Goal: Information Seeking & Learning: Learn about a topic

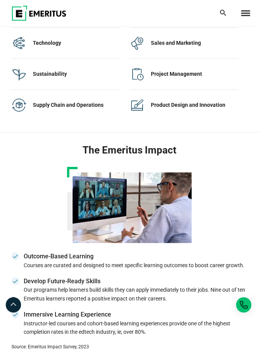
scroll to position [1525, 0]
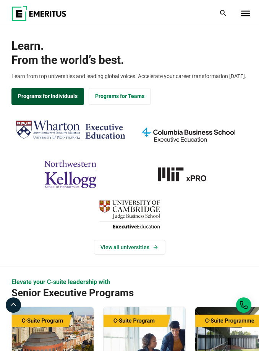
click at [46, 94] on link "Programs for Individuals" at bounding box center [47, 96] width 73 height 17
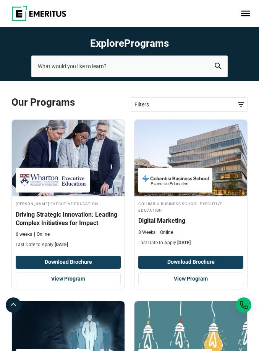
click at [154, 110] on link "Filters" at bounding box center [189, 104] width 117 height 15
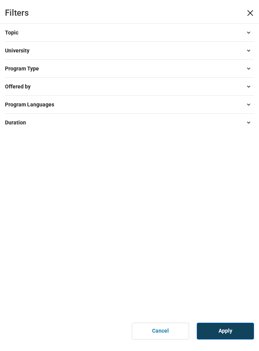
click at [36, 56] on button "University" at bounding box center [129, 50] width 249 height 11
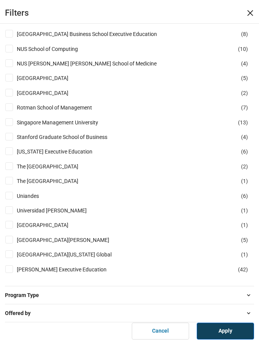
scroll to position [477, 0]
click at [15, 176] on label "The University of Western Australia ( 1 )" at bounding box center [54, 180] width 81 height 8
click at [13, 176] on input "The University of Western Australia ( 1 )" at bounding box center [9, 180] width 8 height 8
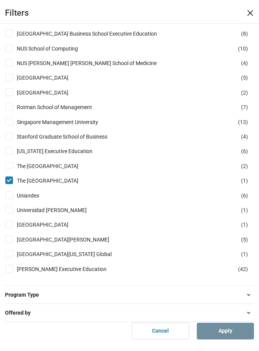
click at [218, 333] on link "Apply" at bounding box center [225, 330] width 57 height 17
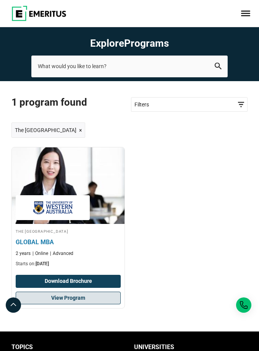
click at [70, 293] on link "View Program" at bounding box center [68, 297] width 105 height 13
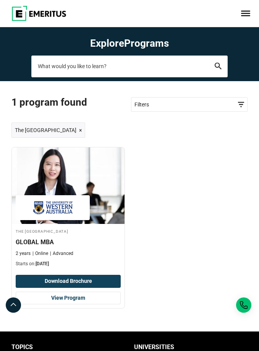
click at [107, 67] on input "search-page" at bounding box center [129, 65] width 197 height 21
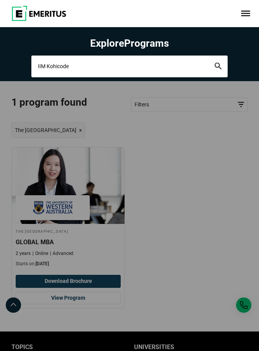
type input "IIM Kohicode"
click at [218, 66] on button "search" at bounding box center [218, 66] width 7 height 8
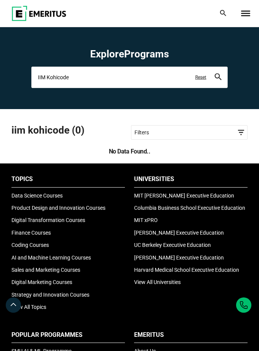
click at [76, 77] on input "IIM Kohicode" at bounding box center [129, 77] width 197 height 21
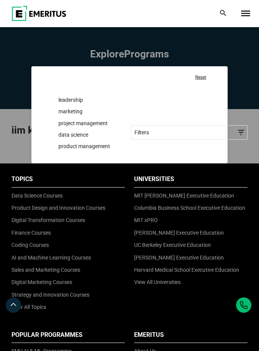
type input "IIM"
click at [218, 77] on button "search" at bounding box center [218, 77] width 7 height 8
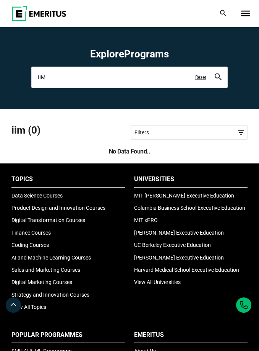
click at [59, 81] on input "IIM" at bounding box center [129, 77] width 197 height 21
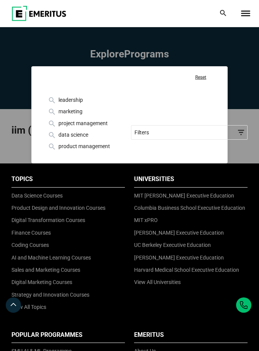
click at [159, 20] on div "Topics AI and Machine Learning By 2023, 40 percent of infrastructure and operat…" at bounding box center [129, 13] width 245 height 15
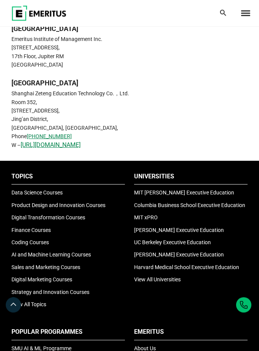
scroll to position [280, 0]
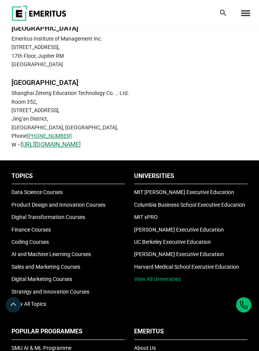
click at [168, 276] on link "View All Universities" at bounding box center [157, 279] width 47 height 6
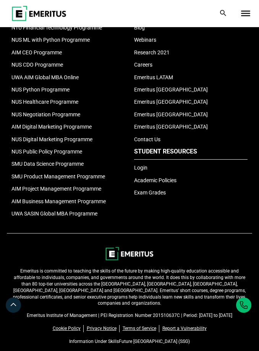
scroll to position [2714, 0]
click at [145, 325] on link "Terms of Service" at bounding box center [141, 328] width 37 height 7
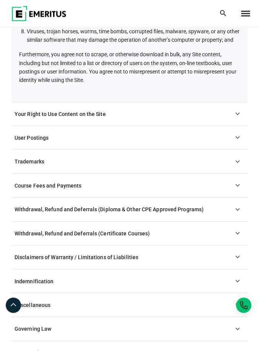
scroll to position [500, 0]
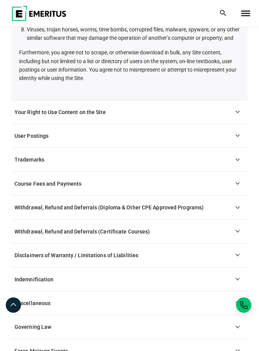
click at [85, 183] on link "Course Fees and Payments" at bounding box center [129, 184] width 236 height 24
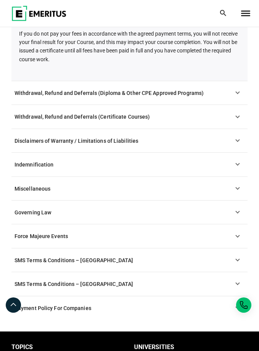
scroll to position [466, 0]
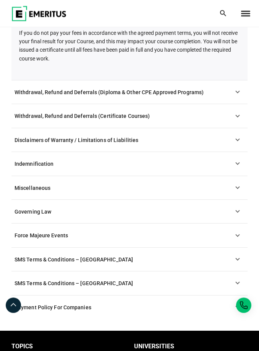
click at [86, 305] on link "Payment Policy For Companies" at bounding box center [129, 307] width 236 height 24
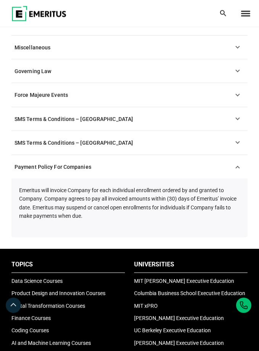
scroll to position [417, 0]
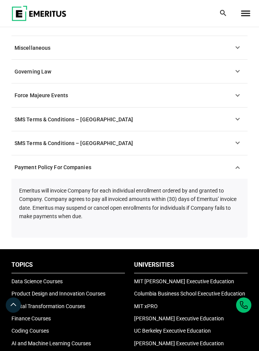
click at [57, 141] on span "SMS Terms & Conditions – Canada" at bounding box center [74, 143] width 119 height 6
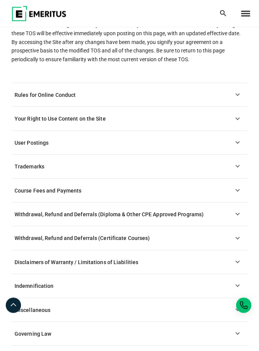
scroll to position [153, 0]
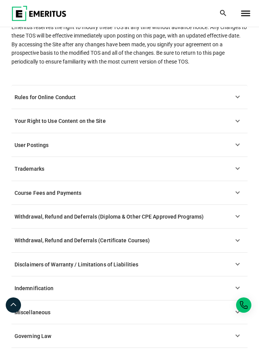
click at [46, 165] on link "Trademarks" at bounding box center [129, 169] width 236 height 24
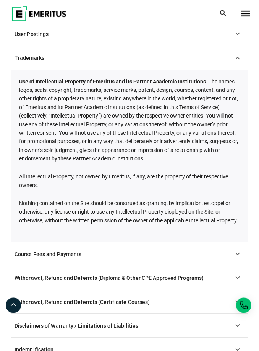
scroll to position [265, 0]
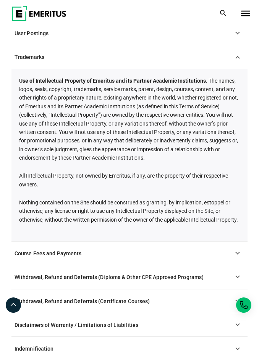
click at [74, 250] on span "Course Fees and Payments" at bounding box center [48, 253] width 67 height 6
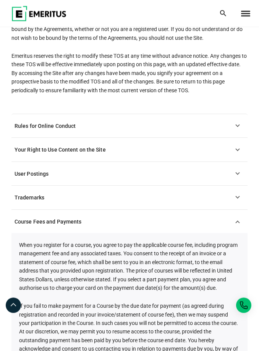
scroll to position [124, 0]
click at [61, 123] on span "Rules for Online Conduct" at bounding box center [45, 126] width 61 height 6
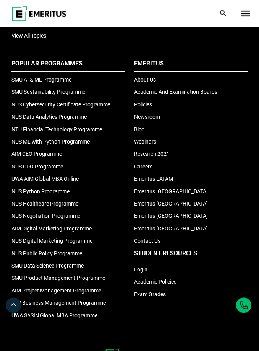
scroll to position [715, 0]
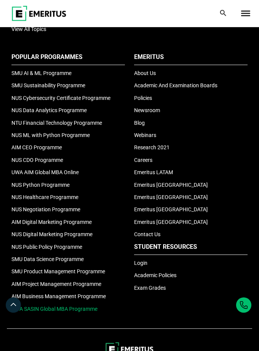
click at [81, 305] on link "UWA SASIN Global MBA Programme" at bounding box center [54, 308] width 86 height 6
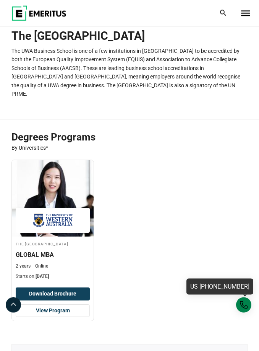
scroll to position [0, 0]
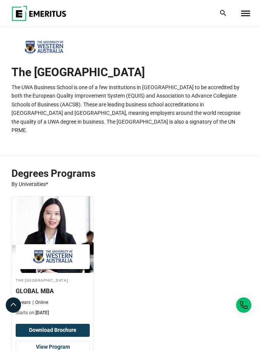
click at [224, 11] on icon at bounding box center [223, 13] width 6 height 6
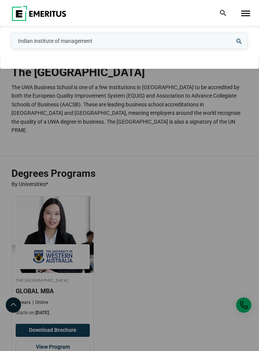
type input "Indian institute of management"
click at [0, 52] on button "search" at bounding box center [0, 52] width 0 height 0
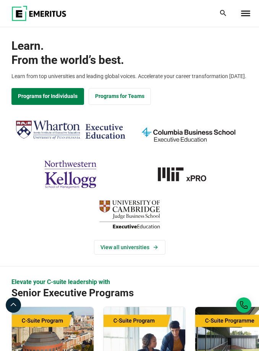
click at [245, 12] on span "Toggle Menu" at bounding box center [245, 13] width 9 height 5
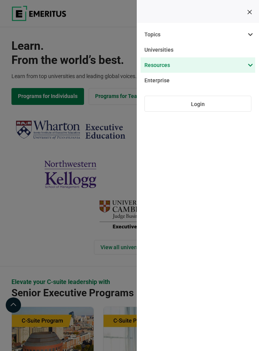
click at [247, 65] on span at bounding box center [194, 64] width 115 height 15
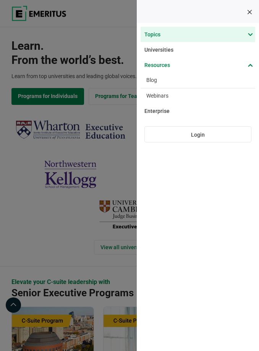
click at [250, 34] on span at bounding box center [194, 34] width 115 height 15
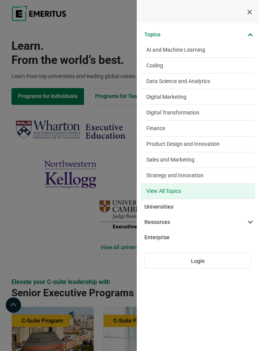
click at [179, 190] on link "View All Topics" at bounding box center [198, 191] width 115 height 15
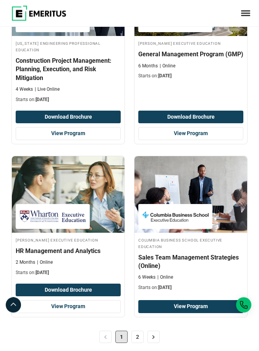
scroll to position [1655, 0]
click at [137, 330] on link "2" at bounding box center [138, 336] width 12 height 12
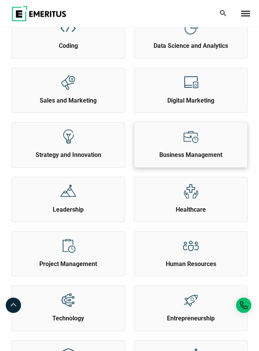
scroll to position [224, 0]
click at [205, 137] on div at bounding box center [191, 136] width 29 height 28
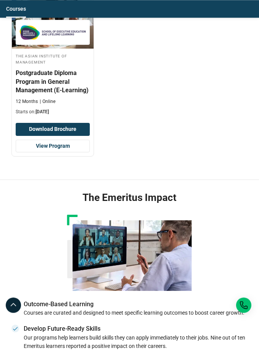
scroll to position [1796, 0]
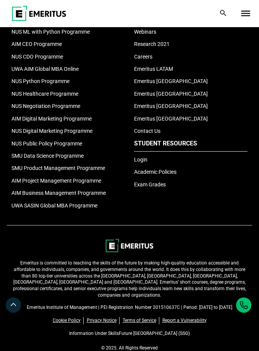
scroll to position [682, 0]
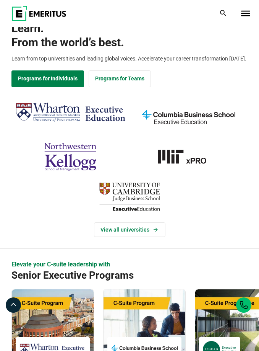
scroll to position [6, 0]
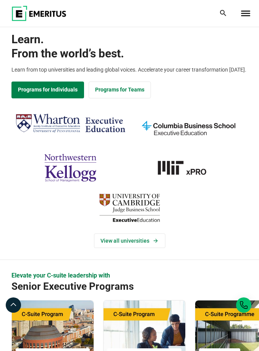
click at [244, 13] on span "Toggle Menu" at bounding box center [245, 13] width 9 height 5
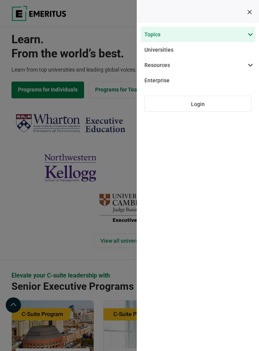
click at [245, 33] on span at bounding box center [194, 34] width 115 height 15
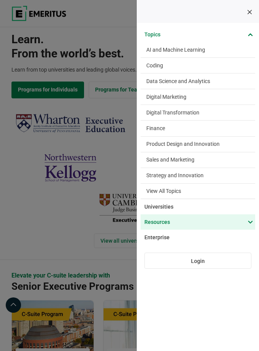
click at [250, 214] on span at bounding box center [194, 221] width 115 height 15
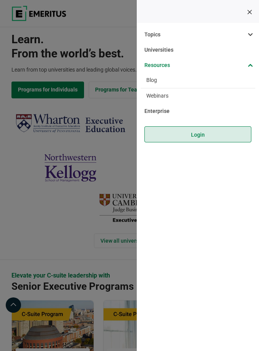
click at [200, 132] on link "Login" at bounding box center [198, 134] width 107 height 16
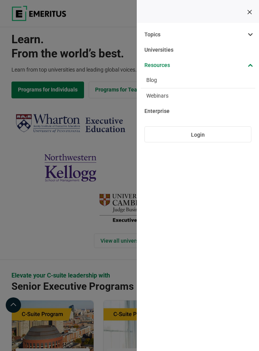
click at [249, 11] on span "Toggle Menu" at bounding box center [251, 12] width 9 height 5
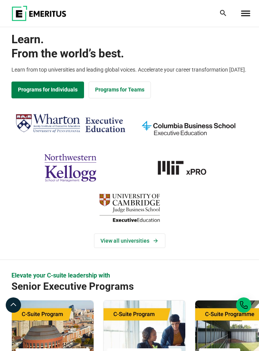
click at [243, 13] on span "Toggle Menu" at bounding box center [245, 13] width 9 height 5
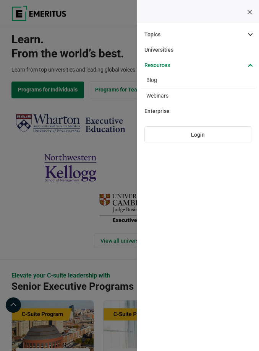
click at [245, 21] on div at bounding box center [246, 13] width 2 height 15
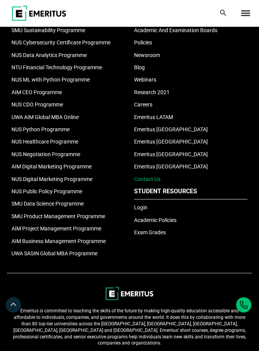
scroll to position [2675, 0]
click at [148, 176] on link "Contact Us" at bounding box center [147, 179] width 26 height 6
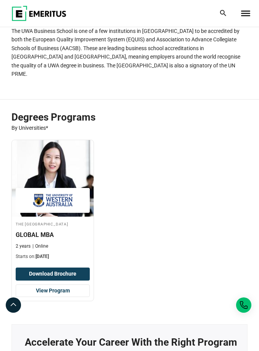
scroll to position [55, 0]
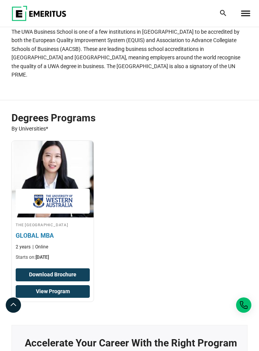
click at [67, 285] on link "View Program" at bounding box center [53, 291] width 74 height 13
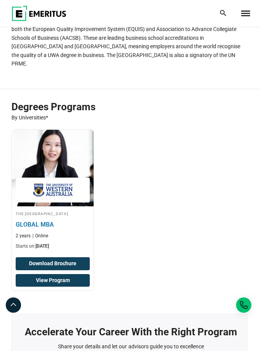
scroll to position [0, 0]
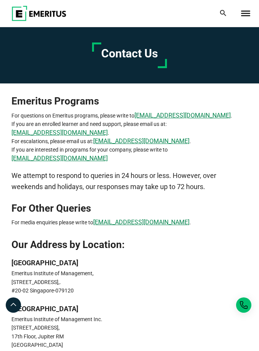
click at [247, 11] on span "Toggle Menu" at bounding box center [245, 11] width 9 height 1
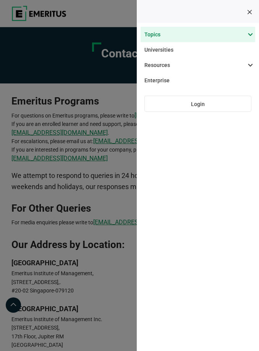
click at [247, 34] on span at bounding box center [194, 34] width 115 height 15
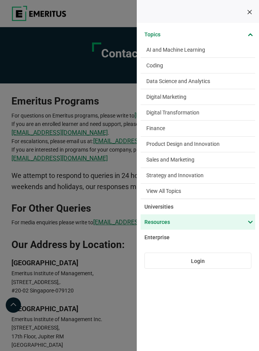
click at [248, 216] on span at bounding box center [194, 221] width 115 height 15
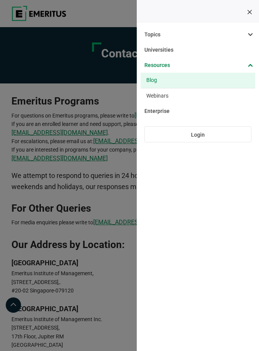
click at [167, 79] on link "Blog" at bounding box center [198, 80] width 115 height 15
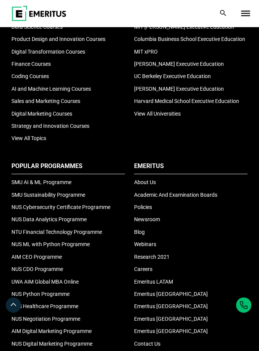
scroll to position [666, 0]
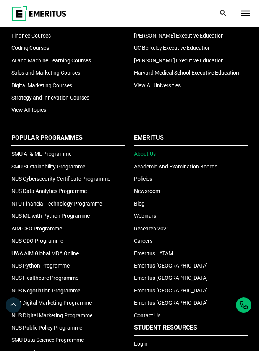
click at [147, 153] on link "About Us" at bounding box center [145, 154] width 22 height 6
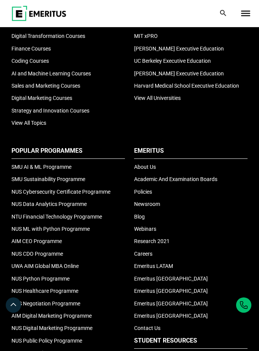
scroll to position [2013, 0]
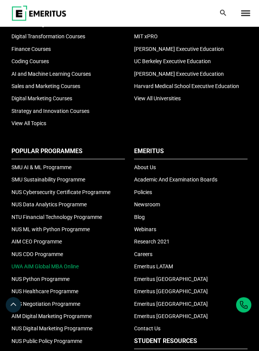
click at [76, 263] on link "UWA AIM Global MBA Online" at bounding box center [44, 266] width 67 height 6
